Goal: Find specific page/section: Find specific page/section

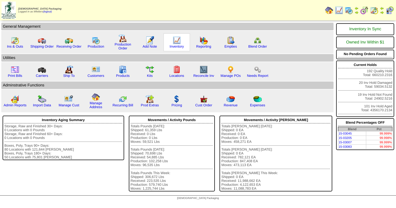
click at [173, 43] on img at bounding box center [177, 40] width 8 height 8
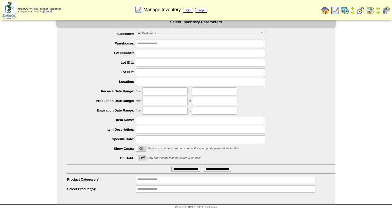
scroll to position [8, 0]
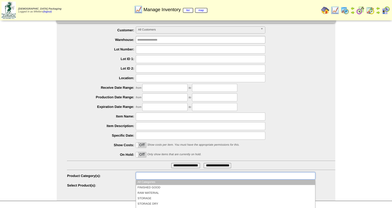
click at [145, 175] on input "text" at bounding box center [153, 176] width 33 height 6
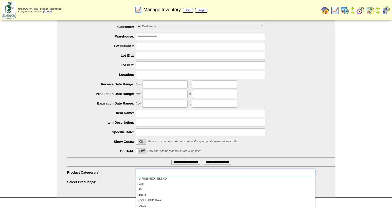
scroll to position [41, 0]
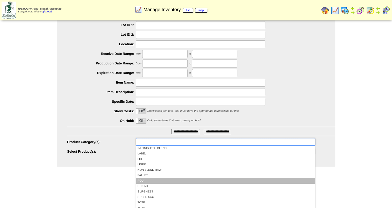
click at [169, 179] on li "POLY" at bounding box center [225, 181] width 179 height 5
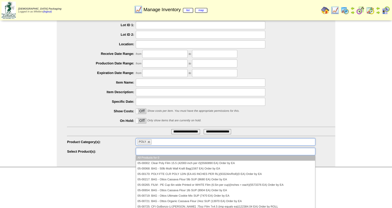
click at [172, 151] on ul at bounding box center [226, 152] width 180 height 8
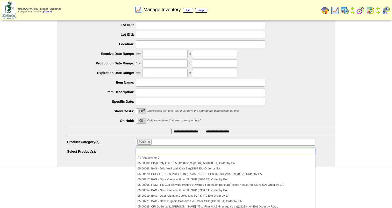
click at [138, 119] on label "Off" at bounding box center [141, 120] width 10 height 5
type input "**********"
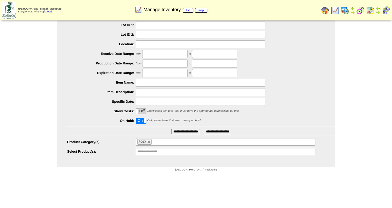
click at [177, 132] on input "**********" at bounding box center [185, 131] width 29 height 5
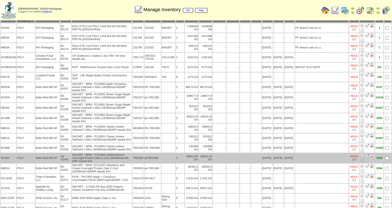
scroll to position [27, 0]
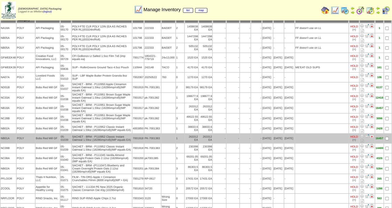
click at [38, 136] on td "Bobs Red Mill GF" at bounding box center [47, 138] width 24 height 9
